Goal: Obtain resource: Obtain resource

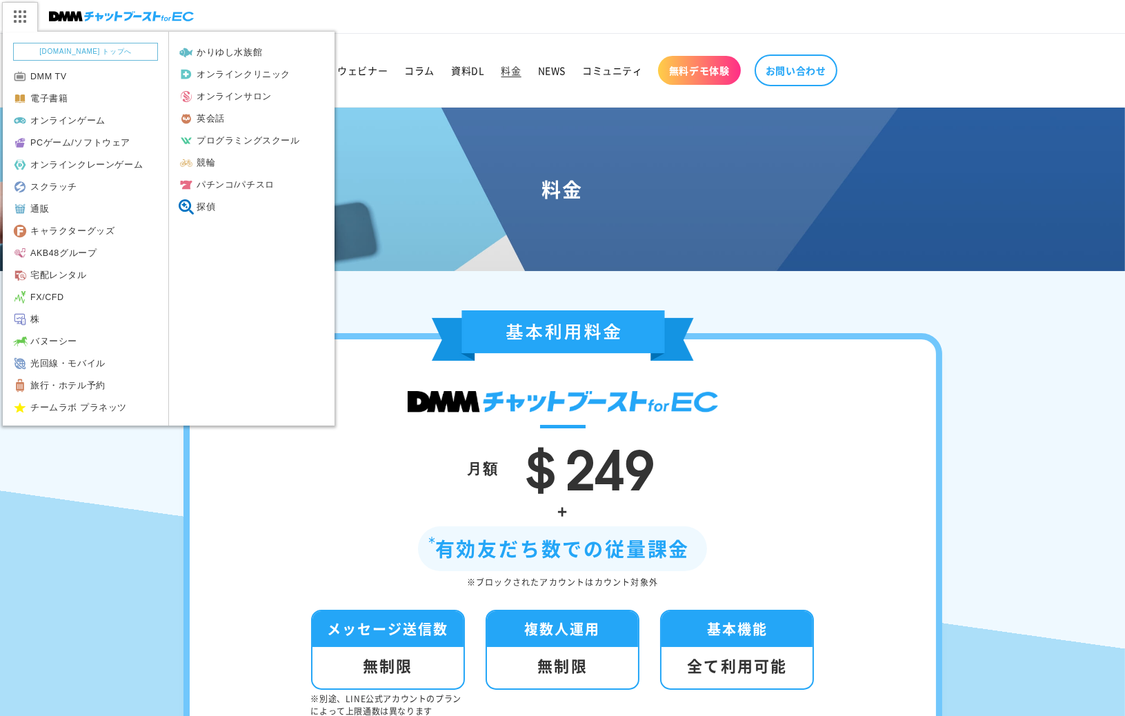
click at [31, 21] on img at bounding box center [19, 16] width 34 height 29
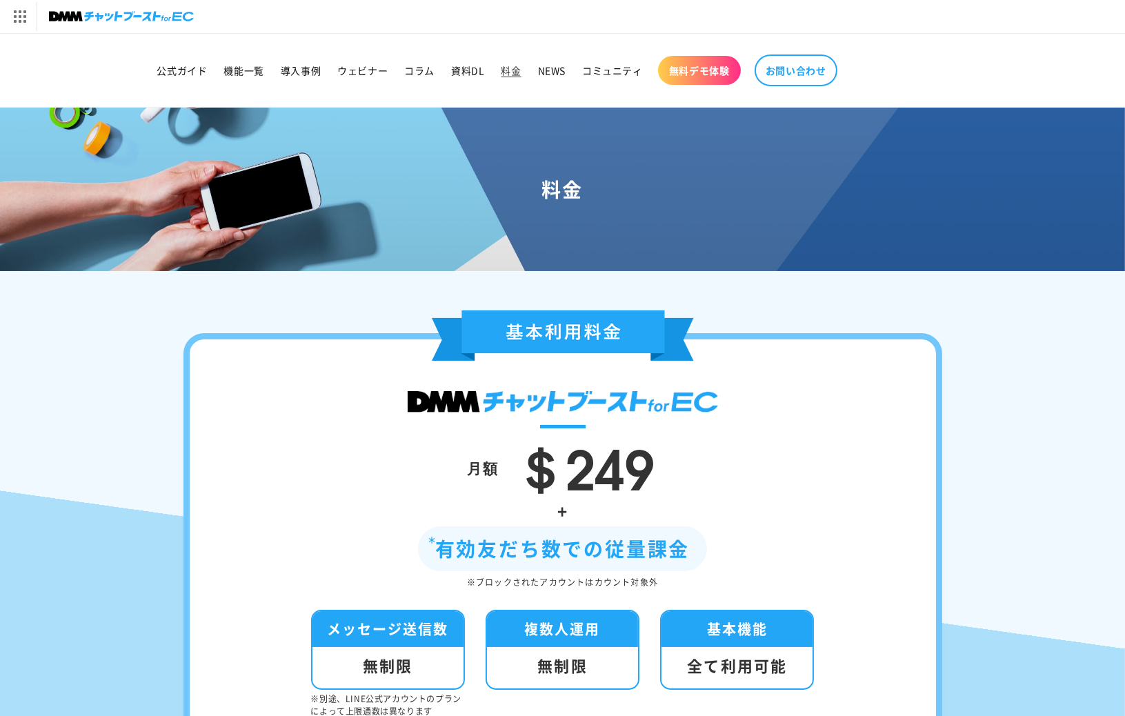
click at [153, 23] on img at bounding box center [121, 16] width 145 height 19
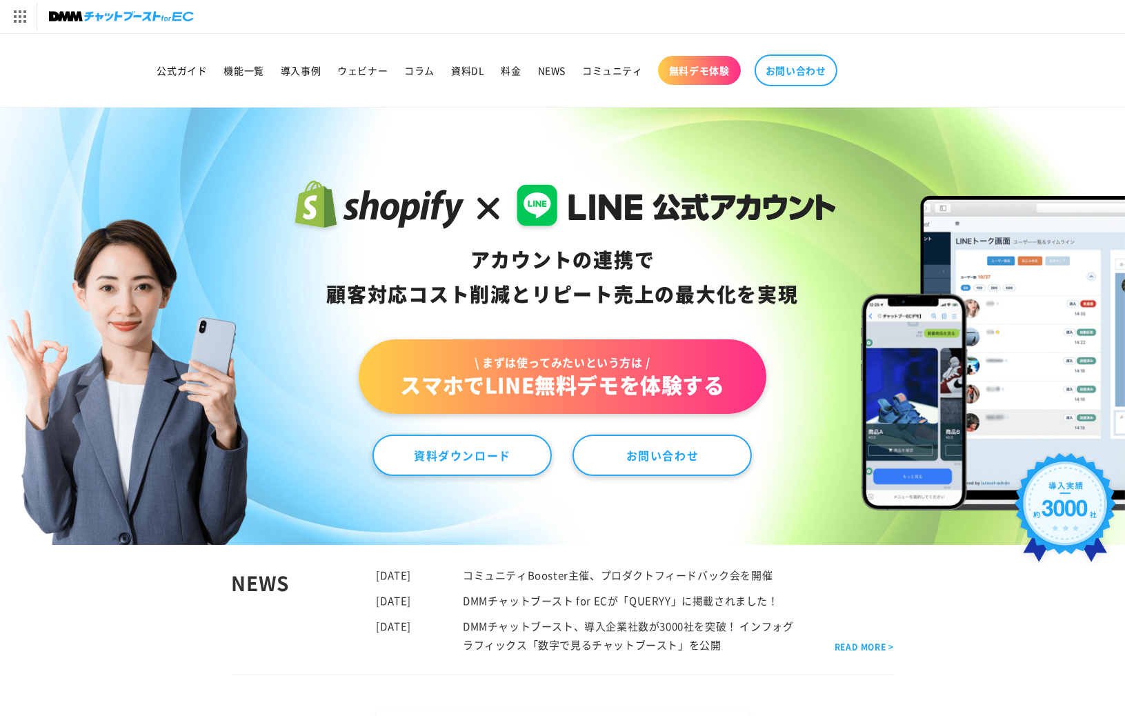
click at [696, 72] on span "無料デモ体験" at bounding box center [699, 70] width 61 height 12
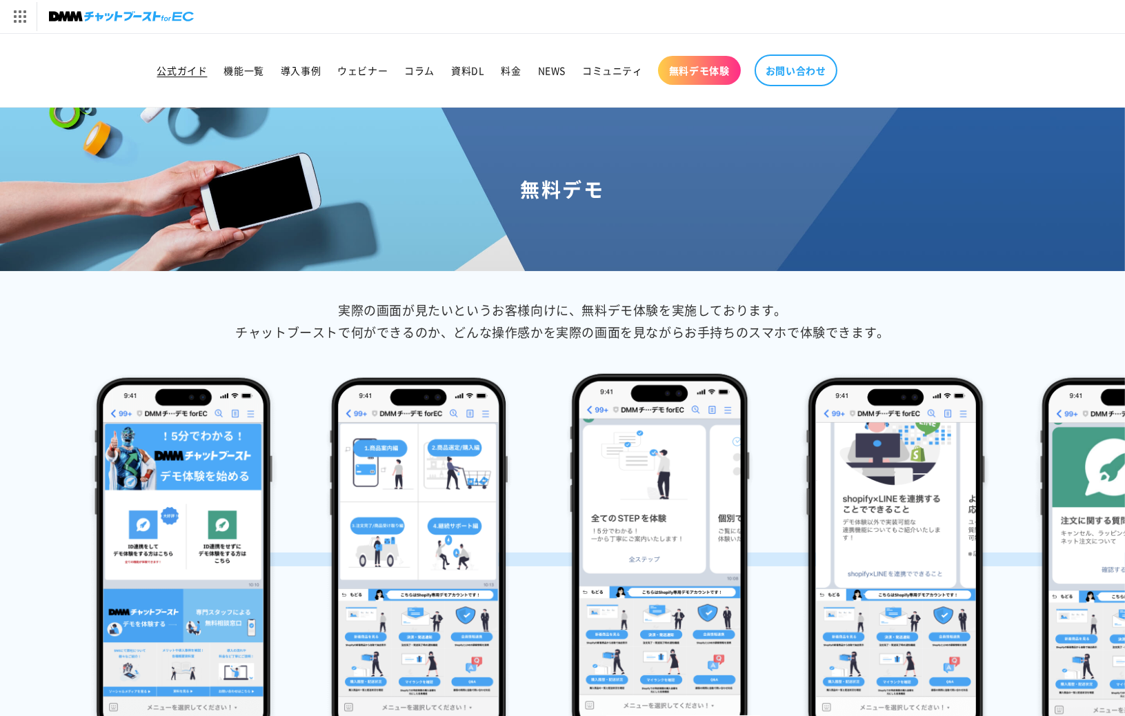
click at [176, 60] on link "公式ガイド" at bounding box center [182, 70] width 67 height 29
